Goal: Task Accomplishment & Management: Manage account settings

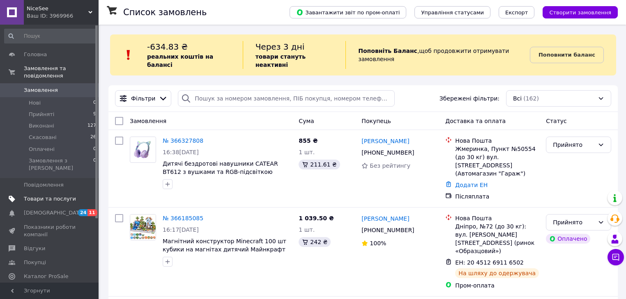
click at [63, 195] on span "Товари та послуги" at bounding box center [50, 198] width 52 height 7
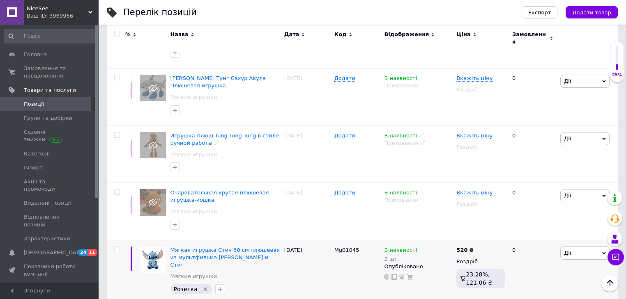
scroll to position [263, 0]
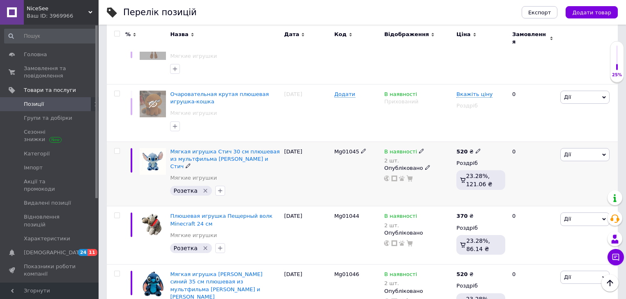
click at [582, 148] on span "Дії" at bounding box center [584, 154] width 49 height 13
click at [543, 199] on li "Знижка" at bounding box center [554, 204] width 109 height 11
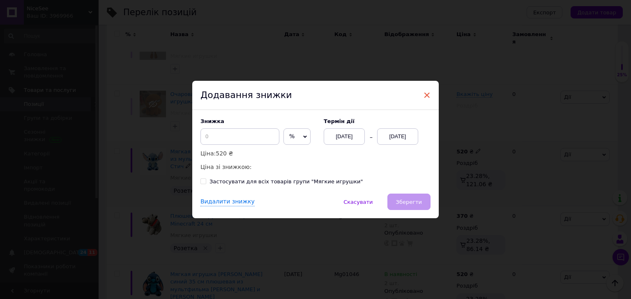
click at [425, 95] on span "×" at bounding box center [426, 95] width 7 height 14
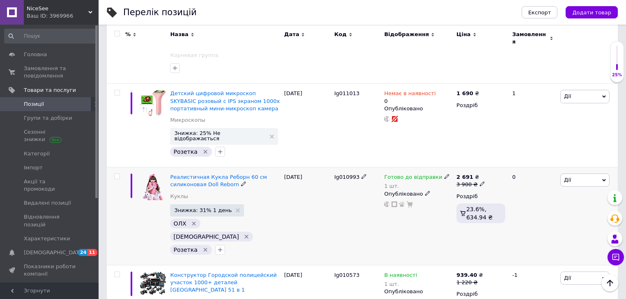
scroll to position [756, 0]
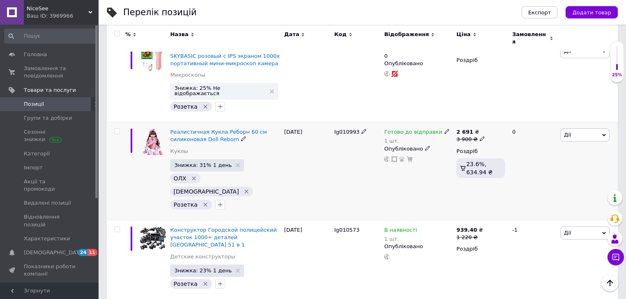
click at [573, 129] on span "Дії" at bounding box center [584, 135] width 49 height 13
click at [531, 180] on li "Знижка" at bounding box center [554, 185] width 109 height 11
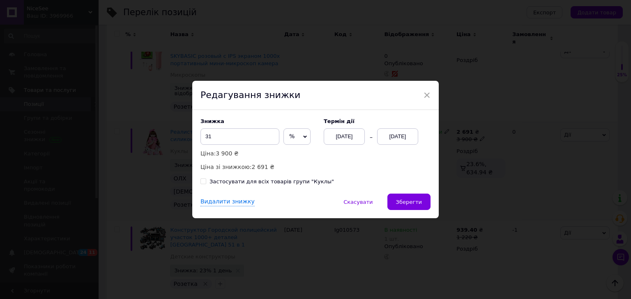
click at [396, 133] on div "[DATE]" at bounding box center [397, 137] width 41 height 16
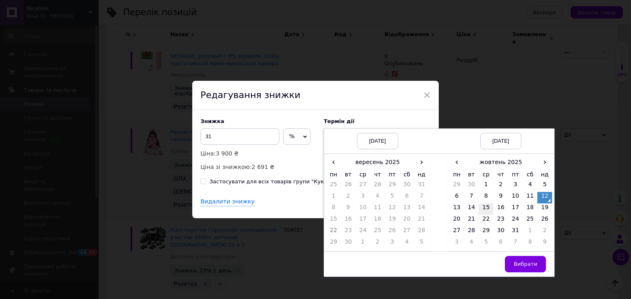
click at [483, 209] on td "15" at bounding box center [485, 209] width 15 height 11
click at [523, 271] on button "Вибрати" at bounding box center [525, 264] width 41 height 16
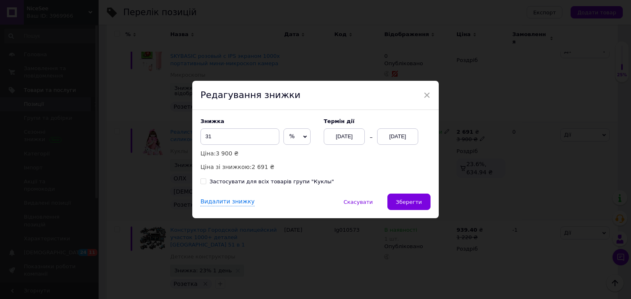
click at [296, 181] on div "Застосувати для всіх товарів групи "Куклы"" at bounding box center [271, 181] width 124 height 7
click at [206, 181] on input "Застосувати для всіх товарів групи "Куклы"" at bounding box center [202, 181] width 5 height 5
checkbox input "true"
click at [407, 199] on span "Зберегти" at bounding box center [409, 202] width 26 height 6
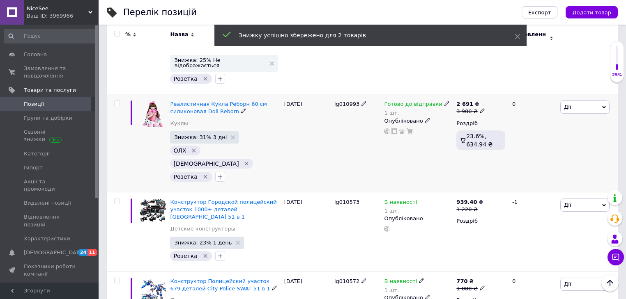
scroll to position [821, 0]
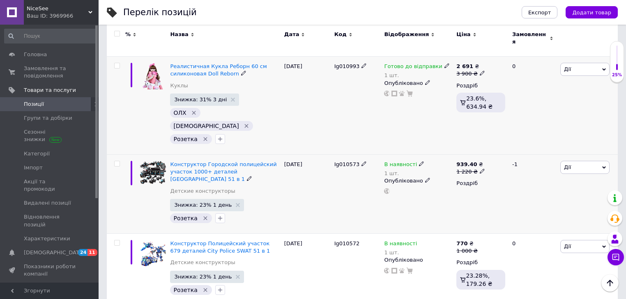
click at [585, 161] on span "Дії" at bounding box center [584, 167] width 49 height 13
click at [534, 212] on li "Знижка" at bounding box center [554, 217] width 109 height 11
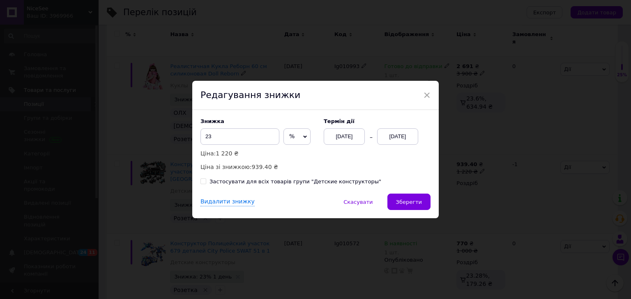
click at [393, 133] on div "[DATE]" at bounding box center [397, 137] width 41 height 16
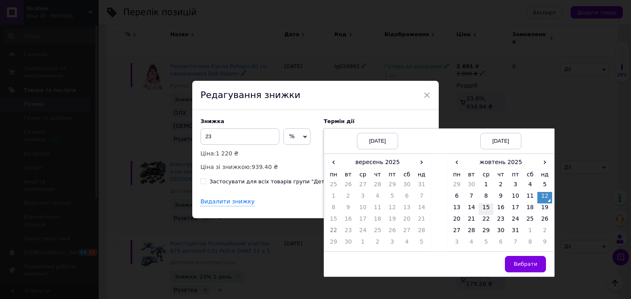
click at [485, 208] on td "15" at bounding box center [485, 209] width 15 height 11
click at [521, 267] on span "Вибрати" at bounding box center [525, 264] width 24 height 6
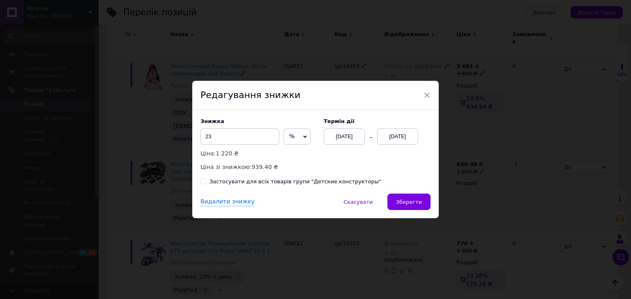
click at [331, 181] on div "Застосувати для всіх товарів групи "Детские конструкторы"" at bounding box center [295, 181] width 172 height 7
click at [206, 181] on input "Застосувати для всіх товарів групи "Детские конструкторы"" at bounding box center [202, 181] width 5 height 5
checkbox input "true"
click at [412, 202] on span "Зберегти" at bounding box center [409, 202] width 26 height 6
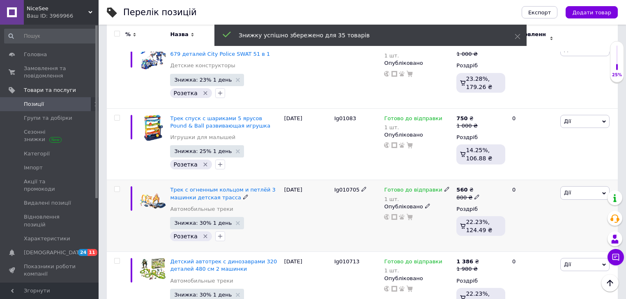
scroll to position [953, 0]
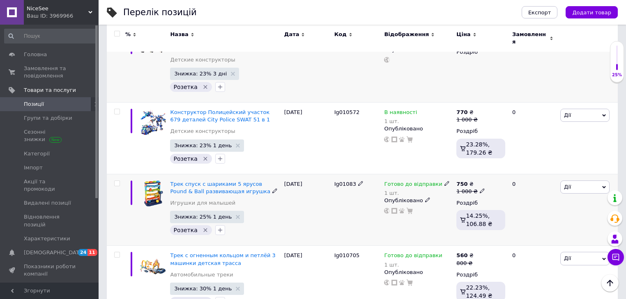
click at [572, 181] on span "Дії" at bounding box center [584, 187] width 49 height 13
click at [531, 232] on li "Знижка" at bounding box center [554, 237] width 109 height 11
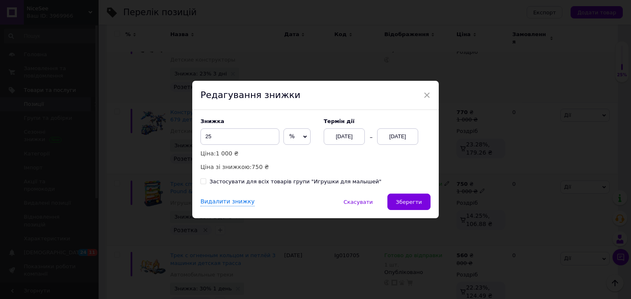
click at [396, 136] on div "[DATE]" at bounding box center [397, 137] width 41 height 16
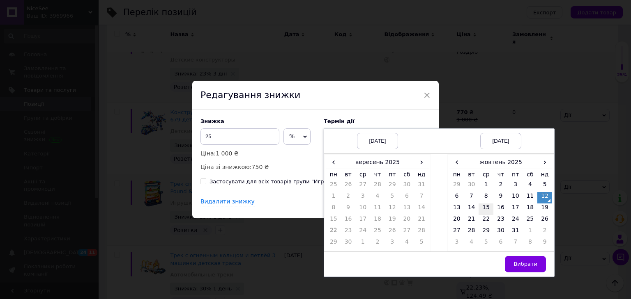
click at [487, 209] on td "15" at bounding box center [485, 209] width 15 height 11
click at [525, 263] on span "Вибрати" at bounding box center [525, 264] width 24 height 6
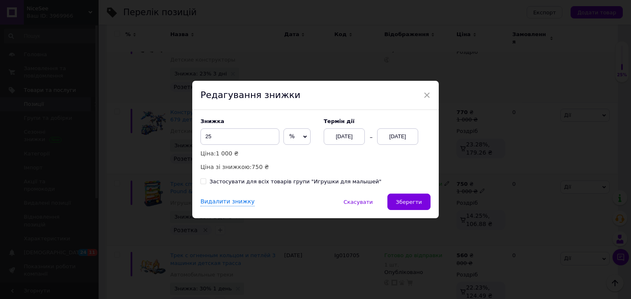
click at [283, 180] on div "Застосувати для всіх товарів групи "Игрушки для малышей"" at bounding box center [295, 181] width 172 height 7
click at [206, 180] on input "Застосувати для всіх товарів групи "Игрушки для малышей"" at bounding box center [202, 181] width 5 height 5
checkbox input "true"
click at [413, 201] on span "Зберегти" at bounding box center [409, 202] width 26 height 6
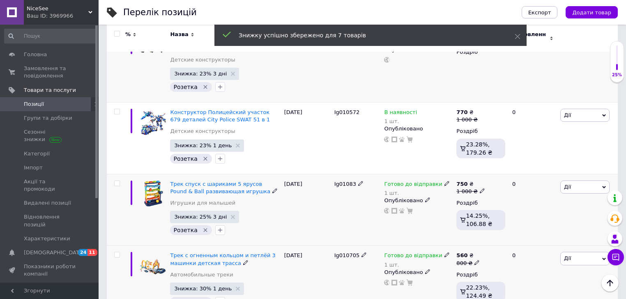
scroll to position [1018, 0]
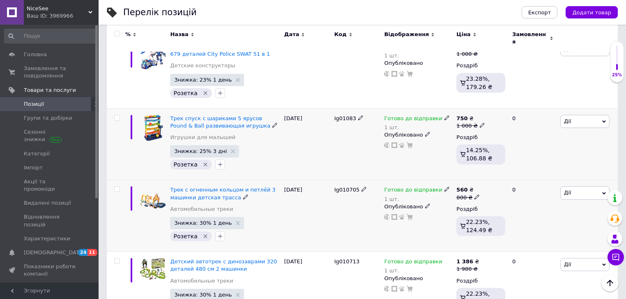
click at [583, 186] on span "Дії" at bounding box center [584, 192] width 49 height 13
click at [544, 238] on li "Знижка" at bounding box center [554, 243] width 109 height 11
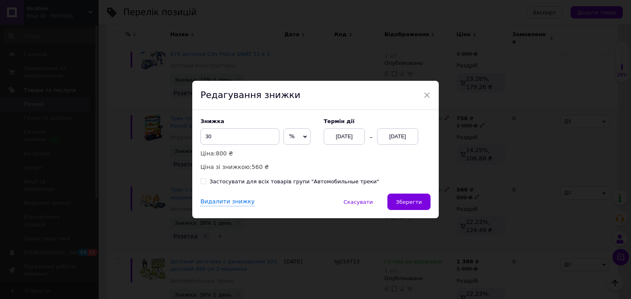
click at [390, 138] on div "[DATE]" at bounding box center [397, 137] width 41 height 16
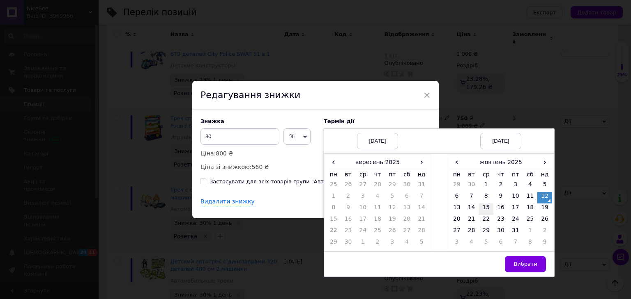
click at [480, 208] on td "15" at bounding box center [485, 209] width 15 height 11
click at [517, 267] on span "Вибрати" at bounding box center [525, 264] width 24 height 6
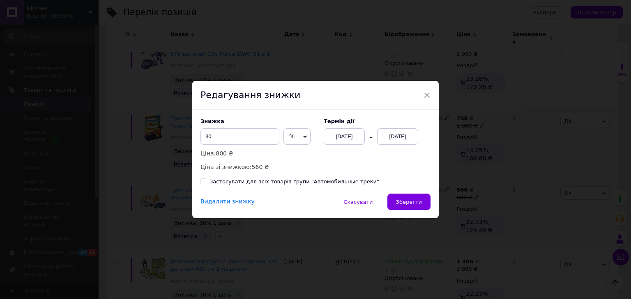
click at [238, 184] on div "Застосувати для всіх товарів групи "Автомобильные треки"" at bounding box center [294, 181] width 170 height 7
click at [206, 184] on input "Застосувати для всіх товарів групи "Автомобильные треки"" at bounding box center [202, 181] width 5 height 5
checkbox input "true"
click at [417, 204] on span "Зберегти" at bounding box center [409, 202] width 26 height 6
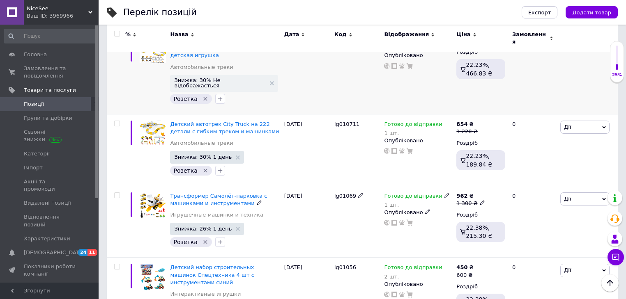
scroll to position [1380, 0]
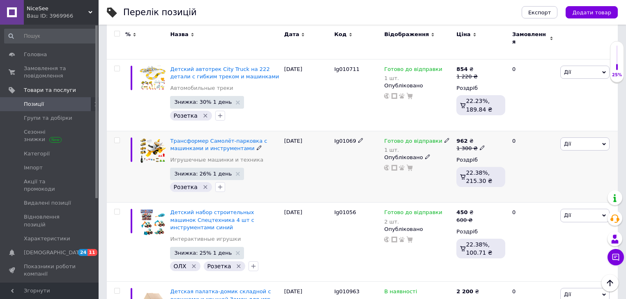
click at [580, 138] on span "Дії" at bounding box center [584, 144] width 49 height 13
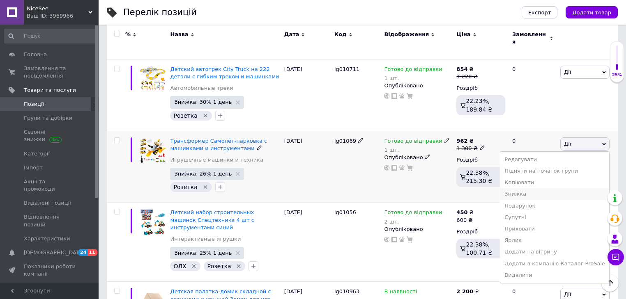
click at [528, 188] on li "Знижка" at bounding box center [554, 193] width 109 height 11
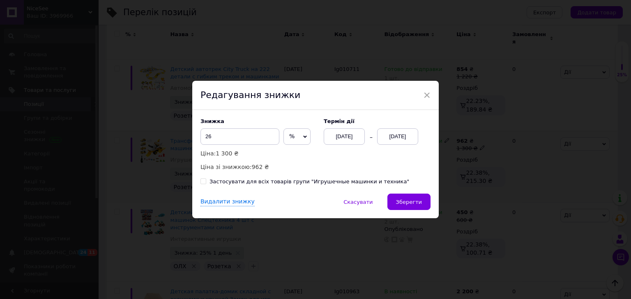
click at [385, 138] on div "[DATE]" at bounding box center [397, 137] width 41 height 16
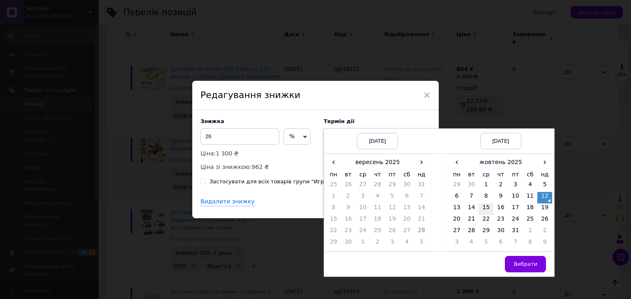
click at [486, 210] on td "15" at bounding box center [485, 209] width 15 height 11
click at [525, 263] on span "Вибрати" at bounding box center [525, 264] width 24 height 6
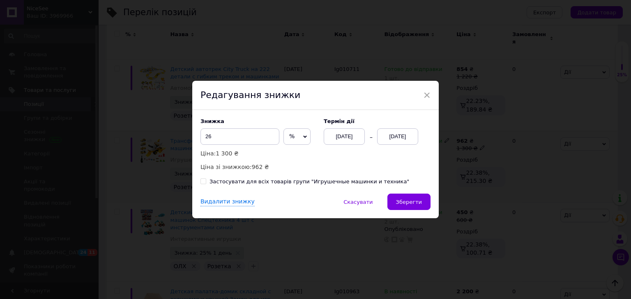
click at [319, 184] on div "Застосувати для всіх товарів групи "Игрушечные машинки и техника"" at bounding box center [309, 181] width 200 height 7
click at [206, 184] on input "Застосувати для всіх товарів групи "Игрушечные машинки и техника"" at bounding box center [202, 181] width 5 height 5
checkbox input "true"
click at [408, 201] on span "Зберегти" at bounding box center [409, 202] width 26 height 6
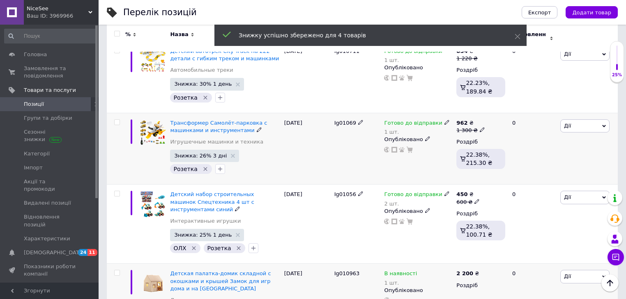
scroll to position [1413, 0]
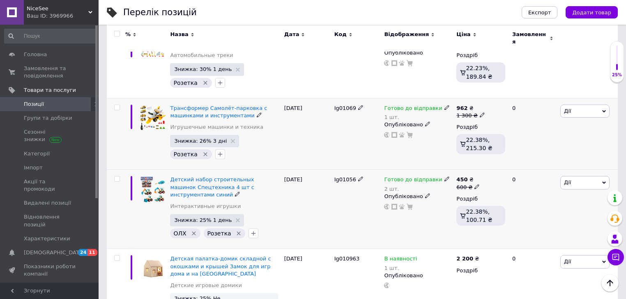
click at [583, 176] on span "Дії" at bounding box center [584, 182] width 49 height 13
click at [544, 227] on li "Знижка" at bounding box center [554, 232] width 109 height 11
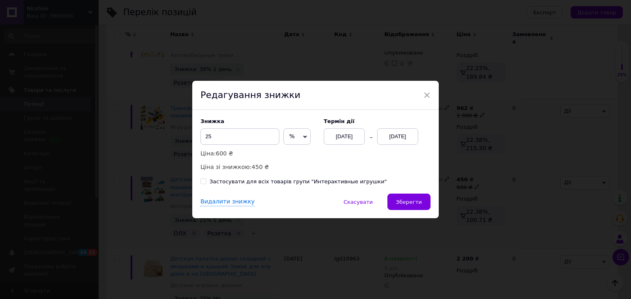
click at [394, 135] on div "[DATE]" at bounding box center [397, 137] width 41 height 16
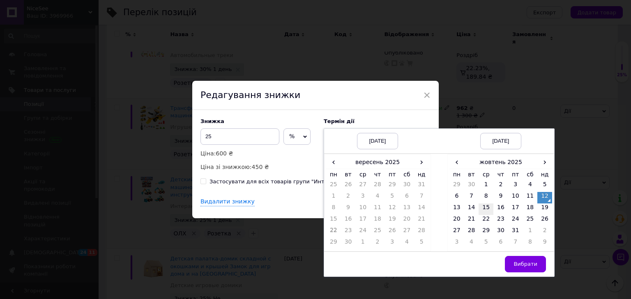
click at [484, 210] on td "15" at bounding box center [485, 209] width 15 height 11
click at [522, 263] on span "Вибрати" at bounding box center [525, 264] width 24 height 6
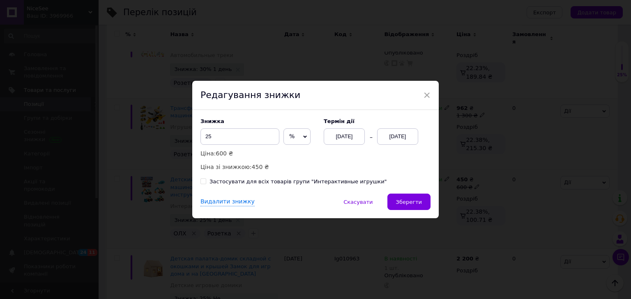
click at [305, 182] on div "Застосувати для всіх товарів групи "Интерактивные игрушки"" at bounding box center [297, 181] width 177 height 7
click at [206, 182] on input "Застосувати для всіх товарів групи "Интерактивные игрушки"" at bounding box center [202, 181] width 5 height 5
checkbox input "true"
click at [413, 200] on span "Зберегти" at bounding box center [409, 202] width 26 height 6
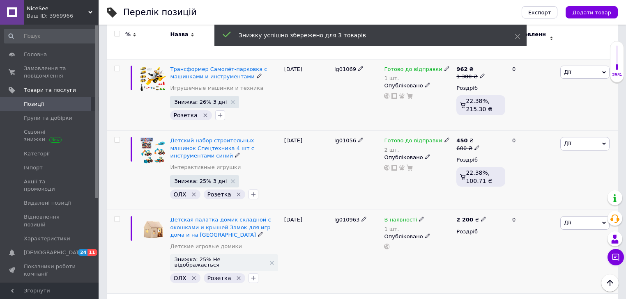
scroll to position [1511, 0]
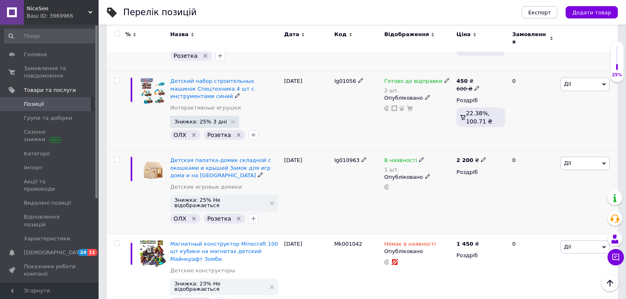
click at [579, 157] on span "Дії" at bounding box center [584, 163] width 49 height 13
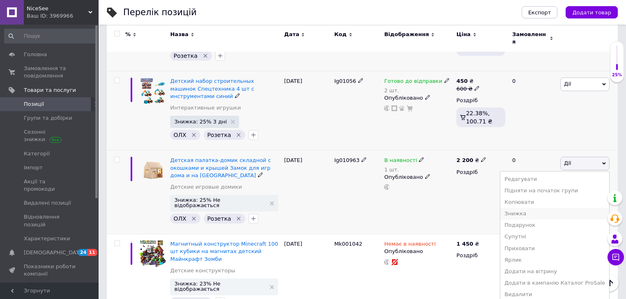
click at [534, 208] on li "Знижка" at bounding box center [554, 213] width 109 height 11
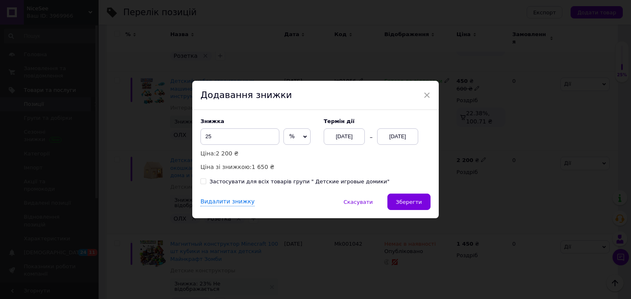
click at [385, 136] on div "[DATE]" at bounding box center [397, 137] width 41 height 16
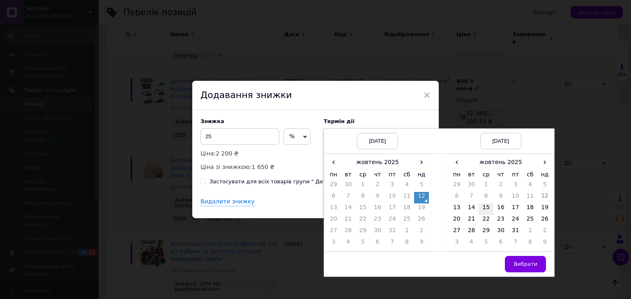
click at [487, 206] on td "15" at bounding box center [485, 209] width 15 height 11
click at [527, 265] on span "Вибрати" at bounding box center [525, 264] width 24 height 6
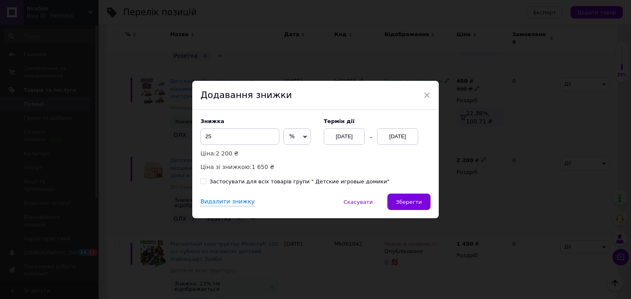
click at [354, 184] on div "Застосувати для всіх товарів групи " Детские игровые домики"" at bounding box center [299, 181] width 180 height 7
click at [206, 184] on input "Застосувати для всіх товарів групи " Детские игровые домики"" at bounding box center [202, 181] width 5 height 5
checkbox input "true"
click at [407, 204] on span "Зберегти" at bounding box center [409, 202] width 26 height 6
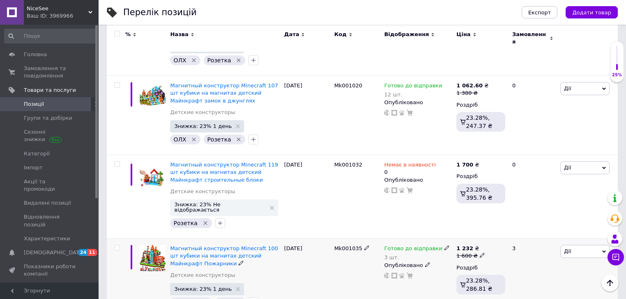
scroll to position [2924, 0]
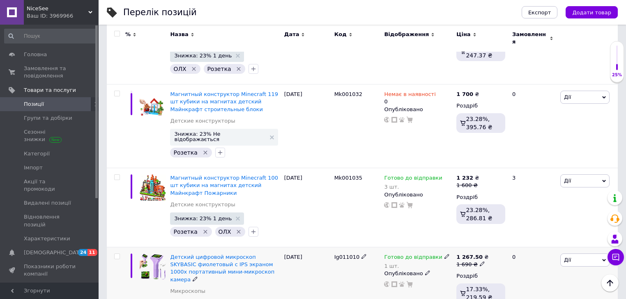
click at [570, 254] on span "Дії" at bounding box center [584, 260] width 49 height 13
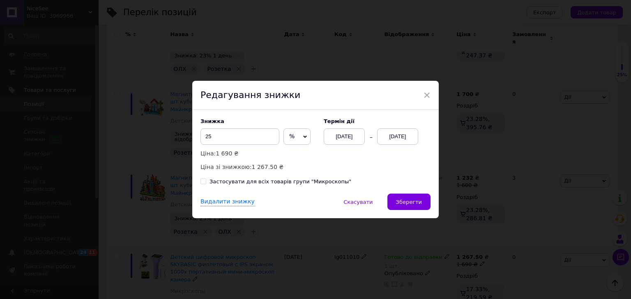
click at [402, 136] on div "[DATE]" at bounding box center [397, 137] width 41 height 16
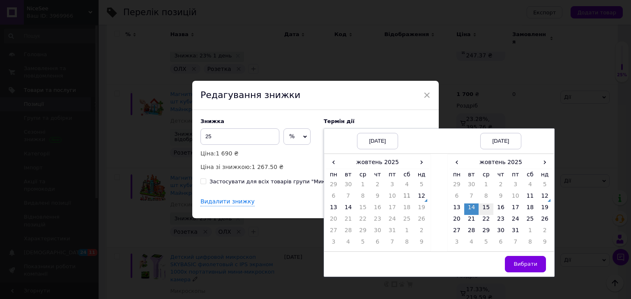
click at [488, 209] on td "15" at bounding box center [485, 209] width 15 height 11
click at [529, 263] on span "Вибрати" at bounding box center [525, 264] width 24 height 6
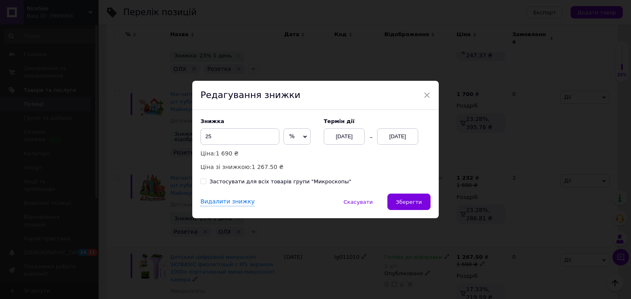
click at [298, 185] on div "Застосувати для всіх товарів групи "Микроскопы"" at bounding box center [280, 181] width 142 height 7
click at [206, 184] on input "Застосувати для всіх товарів групи "Микроскопы"" at bounding box center [202, 181] width 5 height 5
checkbox input "true"
click at [418, 204] on span "Зберегти" at bounding box center [409, 202] width 26 height 6
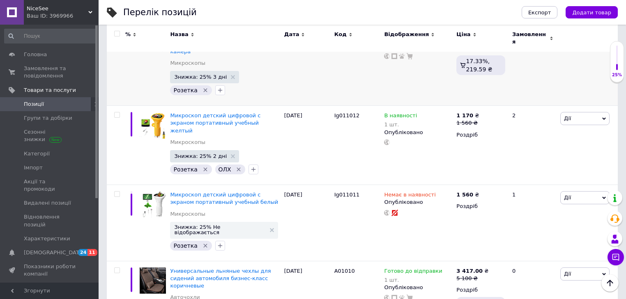
scroll to position [3153, 0]
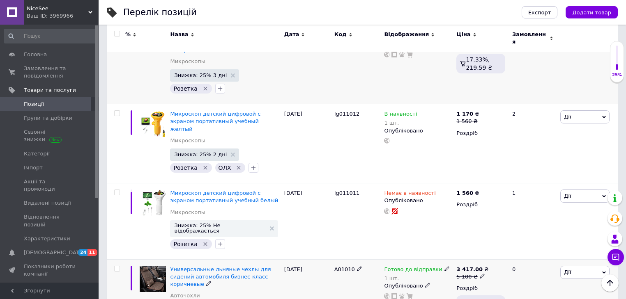
click at [576, 266] on span "Дії" at bounding box center [584, 272] width 49 height 13
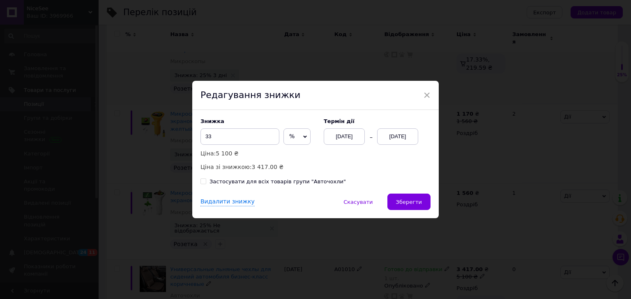
click at [397, 136] on div "[DATE]" at bounding box center [397, 137] width 41 height 16
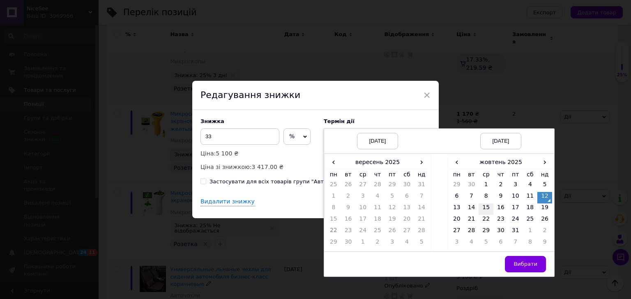
click at [485, 206] on td "15" at bounding box center [485, 209] width 15 height 11
click at [530, 261] on span "Вибрати" at bounding box center [525, 264] width 24 height 6
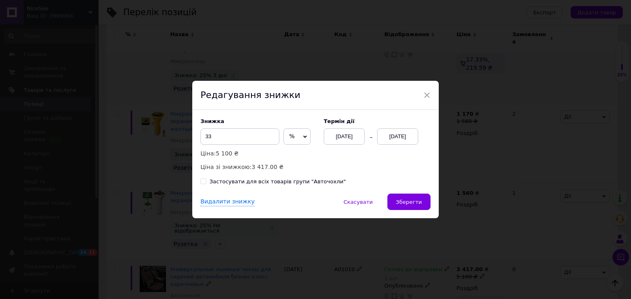
click at [304, 182] on div "Застосувати для всіх товарів групи "Aвточохли"" at bounding box center [277, 181] width 136 height 7
click at [206, 182] on input "Застосувати для всіх товарів групи "Aвточохли"" at bounding box center [202, 181] width 5 height 5
checkbox input "true"
click at [409, 202] on span "Зберегти" at bounding box center [409, 202] width 26 height 6
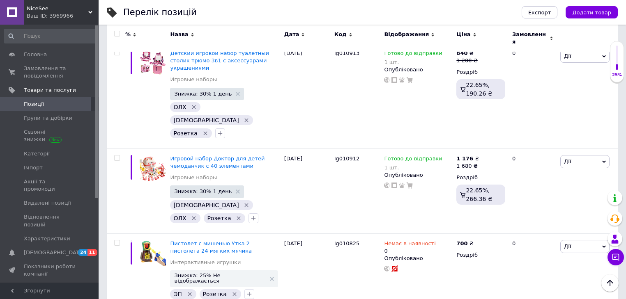
scroll to position [4369, 0]
